Goal: Information Seeking & Learning: Find specific fact

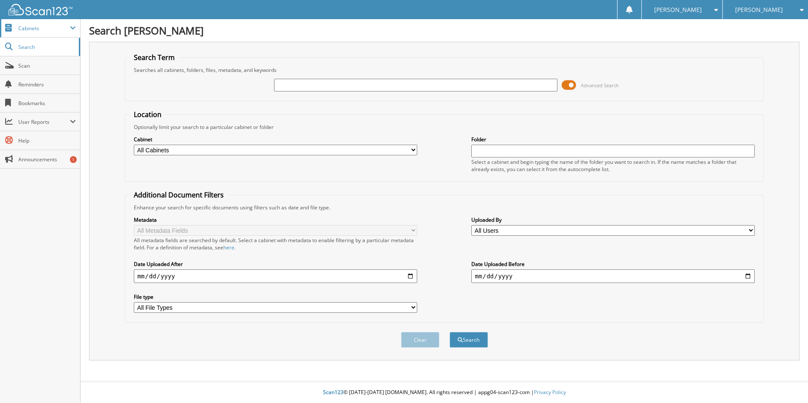
click at [53, 29] on span "Cabinets" at bounding box center [44, 28] width 52 height 7
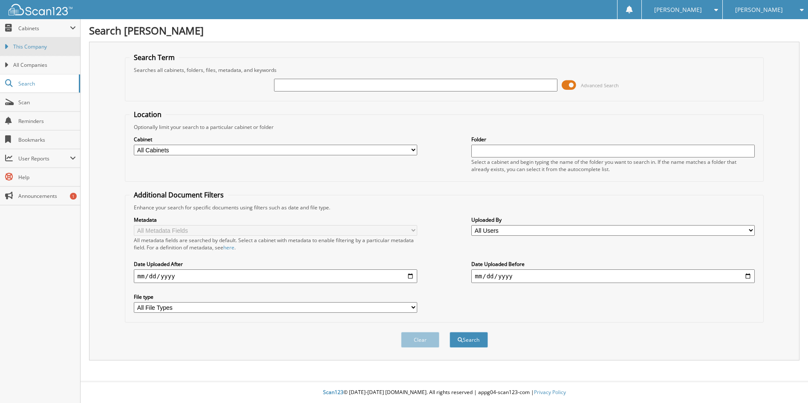
click at [37, 46] on span "This Company" at bounding box center [44, 47] width 63 height 8
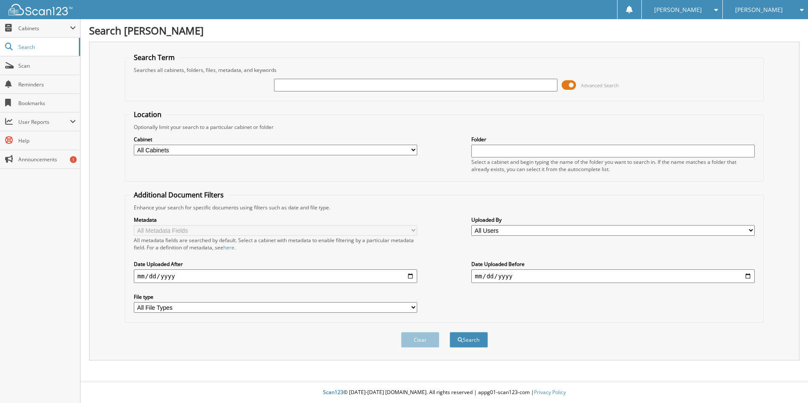
click at [118, 54] on div "Search Term Searches all cabinets, folders, files, metadata, and keywords Advan…" at bounding box center [444, 201] width 710 height 319
click at [296, 86] on input "text" at bounding box center [415, 85] width 283 height 13
type input "6427381"
click at [449, 332] on button "Search" at bounding box center [468, 340] width 38 height 16
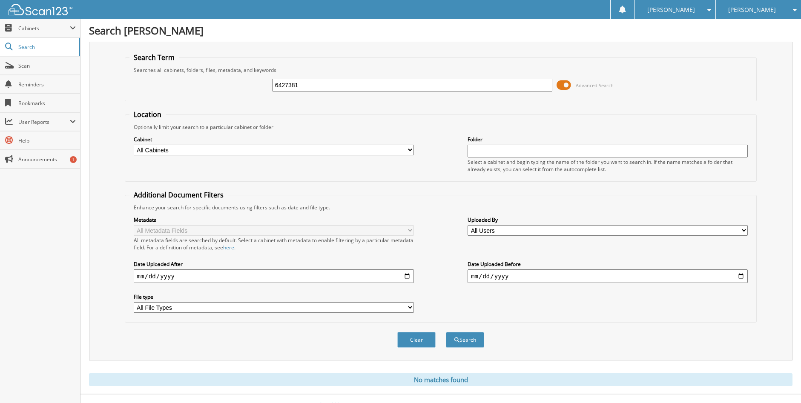
click at [403, 149] on select "All Cabinets CAR DEALS DEALER TRADES FORD RENTAL AGREEMENTS PARTS INVOICES - FO…" at bounding box center [274, 150] width 280 height 11
select select "6919"
click at [134, 145] on select "All Cabinets CAR DEALS DEALER TRADES FORD RENTAL AGREEMENTS PARTS INVOICES - FO…" at bounding box center [274, 150] width 280 height 11
click at [464, 341] on button "Search" at bounding box center [465, 340] width 38 height 16
click at [522, 86] on input "6427381" at bounding box center [412, 85] width 280 height 13
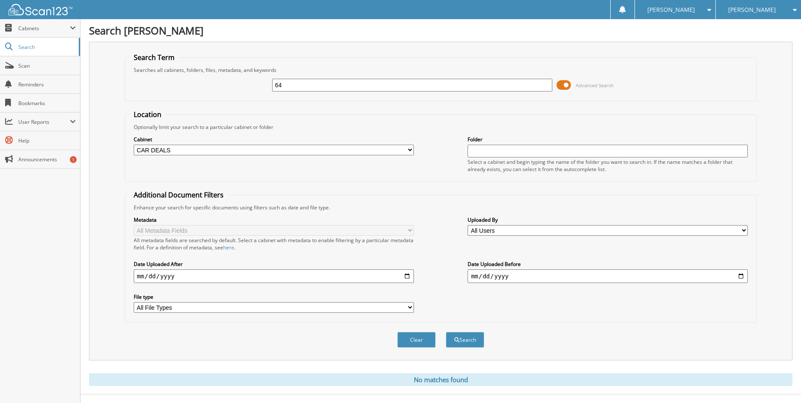
type input "6"
type input "k"
type input "hass"
click at [459, 342] on button "Search" at bounding box center [465, 340] width 38 height 16
click at [732, 9] on span "[PERSON_NAME]" at bounding box center [753, 9] width 48 height 5
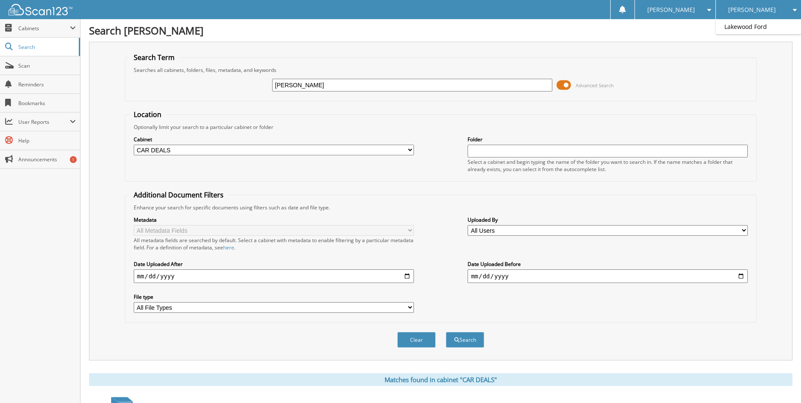
click at [735, 8] on span "[PERSON_NAME]" at bounding box center [753, 9] width 48 height 5
click at [37, 29] on span "Cabinets" at bounding box center [44, 28] width 52 height 7
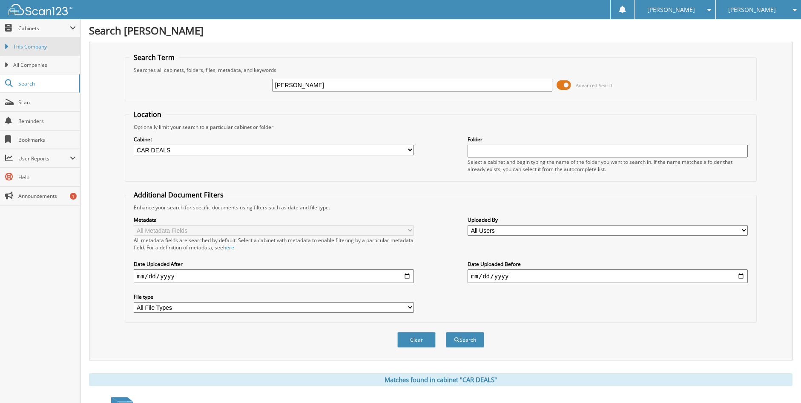
click at [32, 48] on span "This Company" at bounding box center [44, 47] width 63 height 8
click at [42, 84] on span "Search" at bounding box center [46, 83] width 56 height 7
click at [320, 88] on input "hass" at bounding box center [412, 85] width 280 height 13
type input "h"
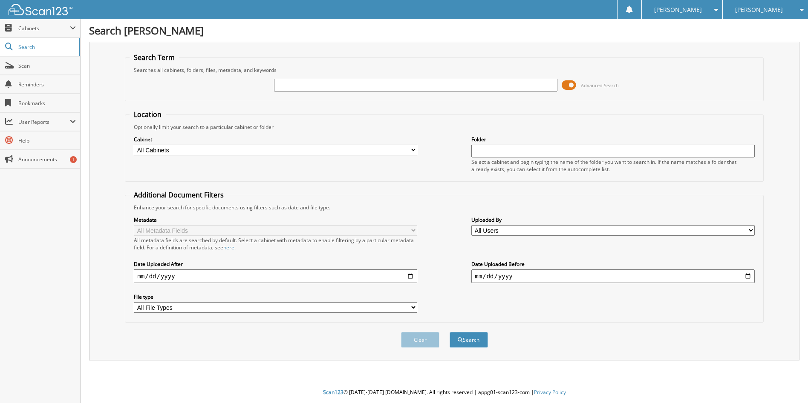
click at [216, 152] on select "All Cabinets CAR DEALS DEALER TRADES FORD RENTAL AGREEMENTS PARTS INVOICES - FO…" at bounding box center [275, 150] width 283 height 11
select select "6919"
click at [134, 145] on select "All Cabinets CAR DEALS DEALER TRADES FORD RENTAL AGREEMENTS PARTS INVOICES - FO…" at bounding box center [275, 150] width 283 height 11
click at [393, 309] on select "All File Types JPG PDF XLS XLSM XLSX" at bounding box center [275, 308] width 283 height 11
click at [377, 283] on input "date" at bounding box center [275, 277] width 283 height 14
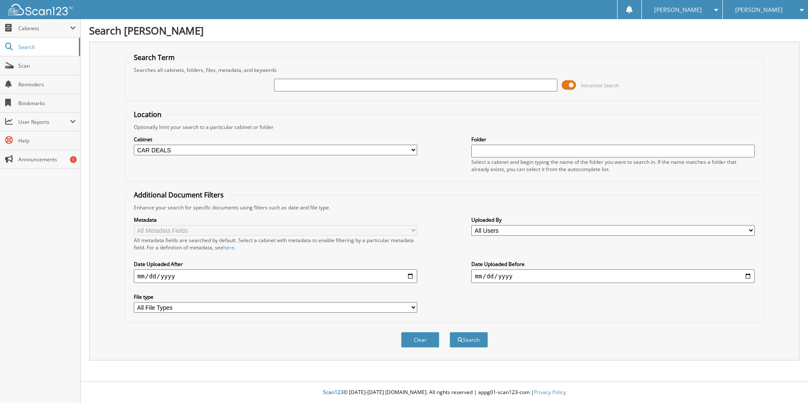
click at [503, 147] on input "text" at bounding box center [612, 151] width 283 height 13
type input "[PERSON_NAME]"
drag, startPoint x: 456, startPoint y: 340, endPoint x: 478, endPoint y: 43, distance: 297.8
click at [457, 340] on button "Search" at bounding box center [468, 340] width 38 height 16
click at [311, 81] on input "text" at bounding box center [415, 85] width 283 height 13
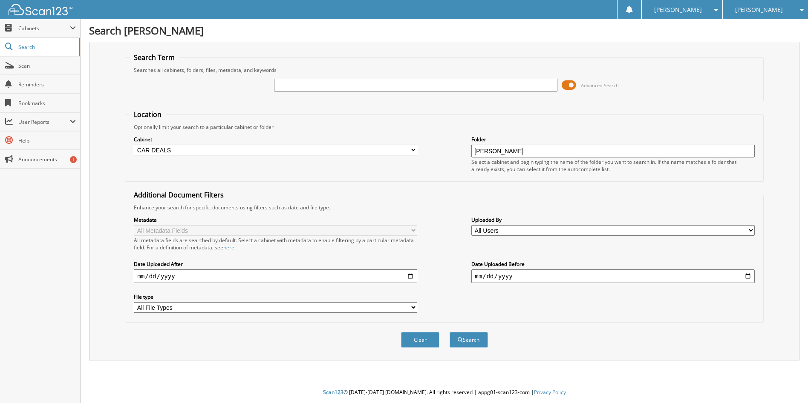
click at [340, 84] on input "text" at bounding box center [415, 85] width 283 height 13
paste input "[US_VEHICLE_IDENTIFICATION_NUMBER]"
type input "[US_VEHICLE_IDENTIFICATION_NUMBER]"
click at [464, 338] on button "Search" at bounding box center [468, 340] width 38 height 16
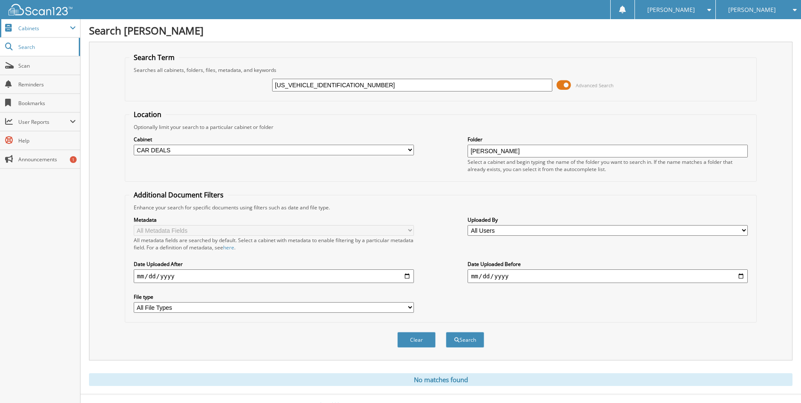
click at [16, 31] on span "Cabinets" at bounding box center [40, 28] width 80 height 18
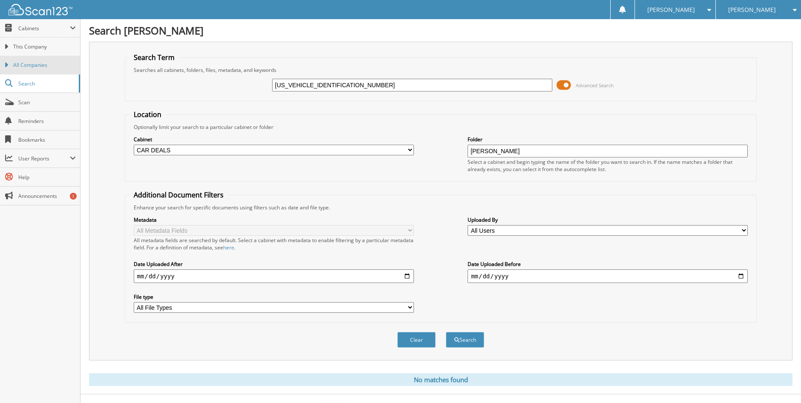
click at [32, 65] on span "All Companies" at bounding box center [44, 65] width 63 height 8
click at [509, 154] on input "[PERSON_NAME]" at bounding box center [608, 151] width 280 height 13
type input "H"
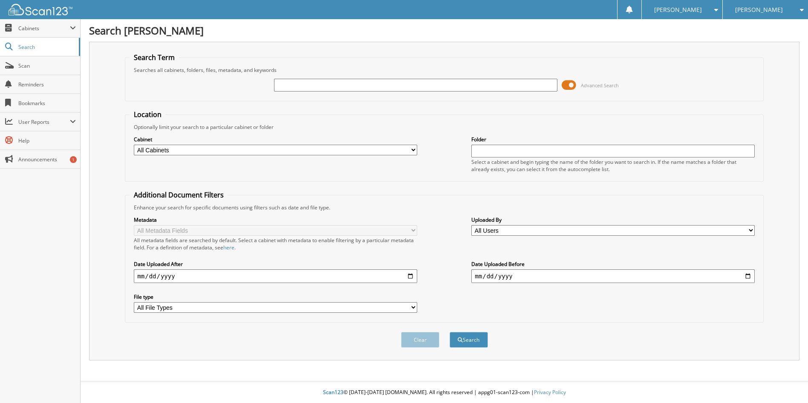
click at [298, 84] on input "text" at bounding box center [415, 85] width 283 height 13
drag, startPoint x: 298, startPoint y: 84, endPoint x: 281, endPoint y: 84, distance: 17.5
type input "KNADN4A34F6427381"
click at [473, 343] on button "Search" at bounding box center [468, 340] width 38 height 16
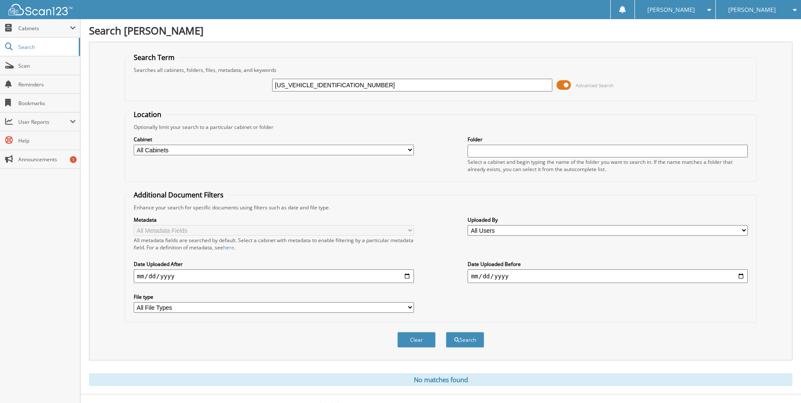
click at [343, 84] on input "[US_VEHICLE_IDENTIFICATION_NUMBER]" at bounding box center [412, 85] width 280 height 13
click at [310, 85] on input "[US_VEHICLE_IDENTIFICATION_NUMBER]" at bounding box center [412, 85] width 280 height 13
type input "F6427381"
click at [457, 342] on span "submit" at bounding box center [457, 340] width 5 height 5
drag, startPoint x: 313, startPoint y: 83, endPoint x: 246, endPoint y: 78, distance: 66.6
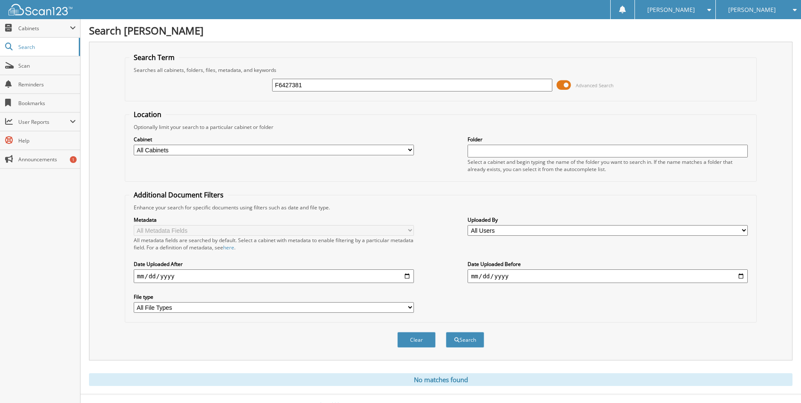
click at [248, 78] on div "F6427381 Advanced Search" at bounding box center [441, 85] width 623 height 23
click at [21, 46] on span "Search" at bounding box center [46, 46] width 56 height 7
click at [317, 85] on input "text" at bounding box center [412, 85] width 280 height 13
type input "427381"
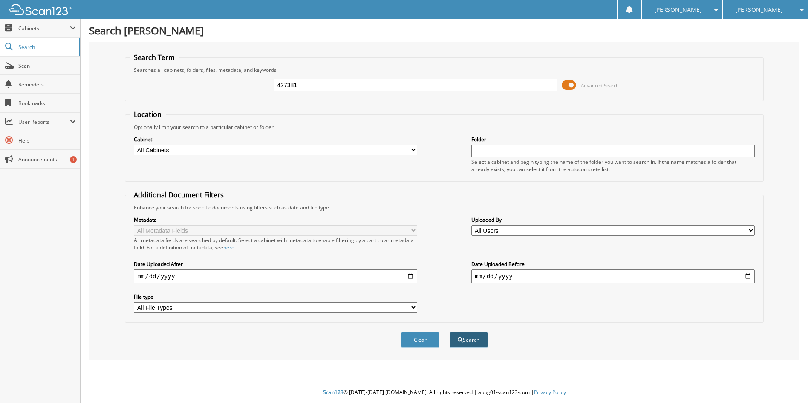
type input "427381"
click at [481, 341] on button "Search" at bounding box center [468, 340] width 38 height 16
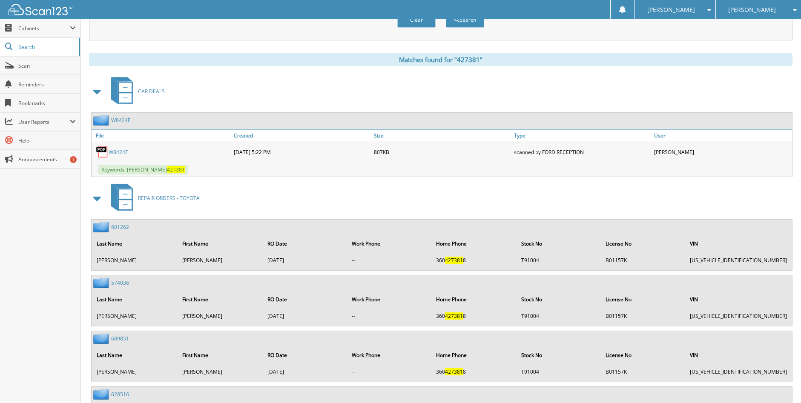
scroll to position [256, 0]
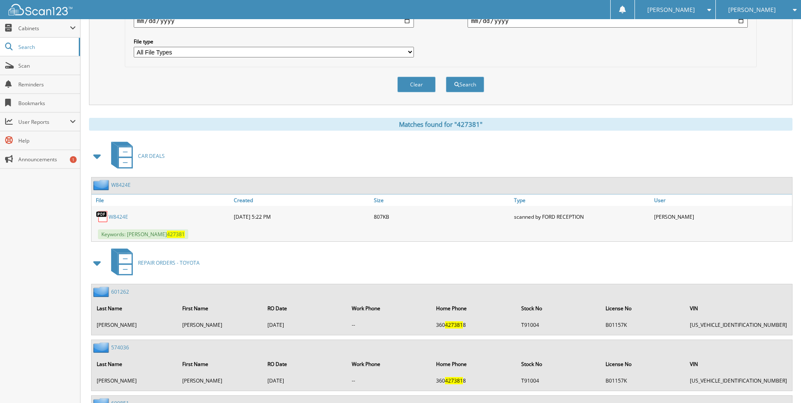
click at [118, 216] on link "W8424E" at bounding box center [119, 216] width 20 height 7
